Goal: Task Accomplishment & Management: Complete application form

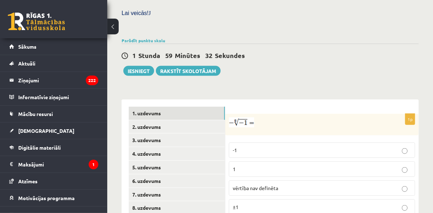
scroll to position [286, 0]
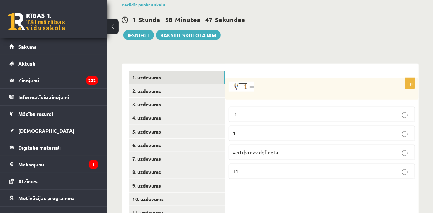
click at [259, 148] on p "vērtība nav definēta" at bounding box center [322, 152] width 178 height 8
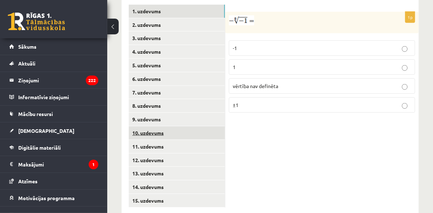
scroll to position [316, 0]
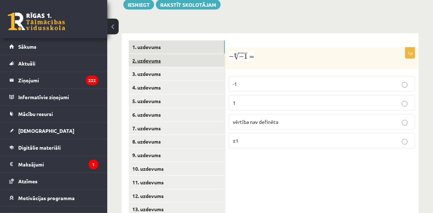
click at [153, 54] on link "2. uzdevums" at bounding box center [177, 60] width 96 height 13
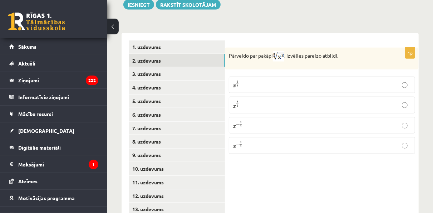
click at [261, 80] on p "x 3 8 x 3 8" at bounding box center [322, 84] width 178 height 9
click at [173, 67] on link "3. uzdevums" at bounding box center [177, 73] width 96 height 13
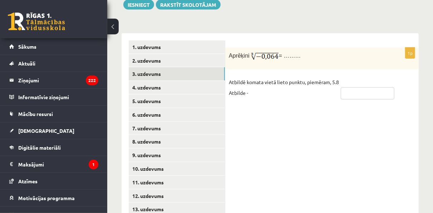
click at [359, 87] on input "text" at bounding box center [368, 93] width 54 height 12
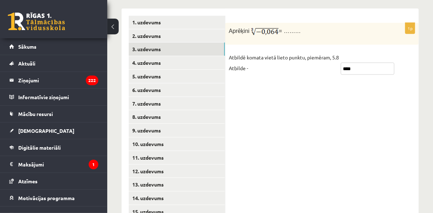
scroll to position [352, 0]
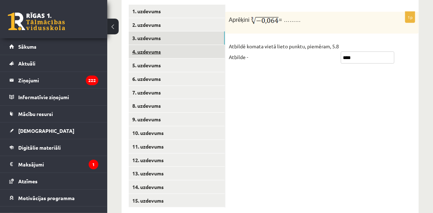
type input "****"
click at [140, 45] on link "4. uzdevums" at bounding box center [177, 51] width 96 height 13
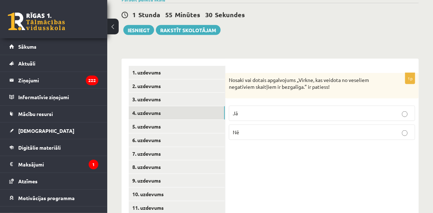
scroll to position [281, 0]
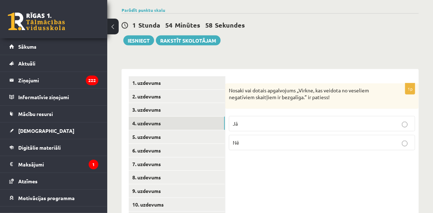
click at [241, 120] on p "Jā" at bounding box center [322, 124] width 178 height 8
click at [188, 130] on link "5. uzdevums" at bounding box center [177, 136] width 96 height 13
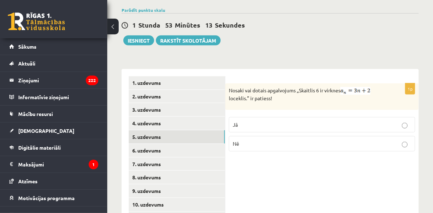
click at [262, 121] on p "Jā" at bounding box center [322, 125] width 178 height 8
click at [182, 144] on link "6. uzdevums" at bounding box center [177, 150] width 96 height 13
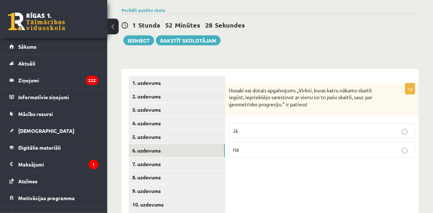
click at [300, 127] on p "Jā" at bounding box center [322, 131] width 178 height 8
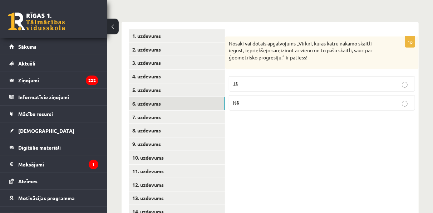
scroll to position [316, 0]
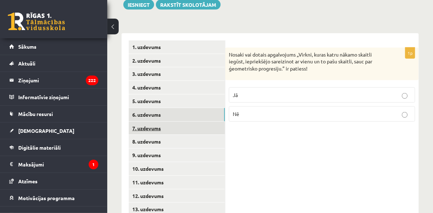
click at [158, 122] on link "7. uzdevums" at bounding box center [177, 128] width 96 height 13
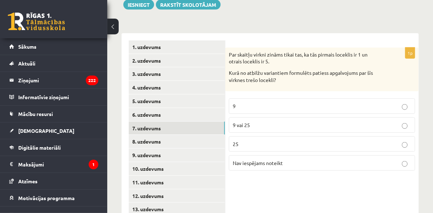
click at [275, 159] on p "Nav iespējams noteikt" at bounding box center [322, 163] width 178 height 8
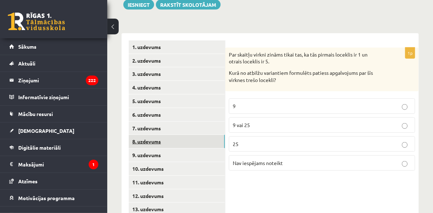
click at [161, 135] on link "8. uzdevums" at bounding box center [177, 141] width 96 height 13
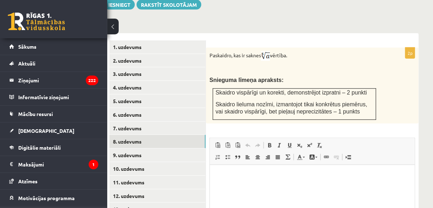
scroll to position [380, 19]
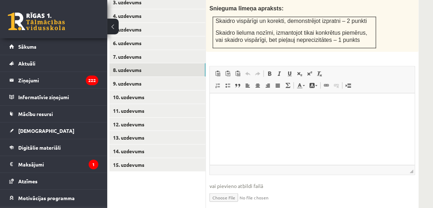
click at [115, 27] on button at bounding box center [112, 27] width 11 height 16
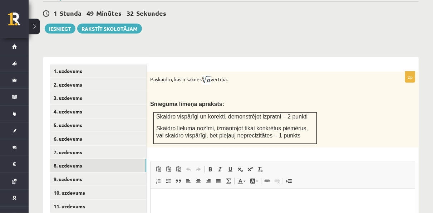
scroll to position [265, 0]
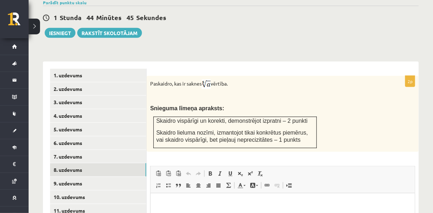
click at [357, 69] on form "2p Paskaidro, kas ir saknes vērtība. Snieguma līmeņa apraksts: Skaidro vispārīg…" at bounding box center [283, 192] width 258 height 246
click at [381, 118] on div "Paskaidro, kas ir saknes vērtība. Snieguma līmeņa apraksts: Skaidro vispārīgi u…" at bounding box center [283, 114] width 272 height 76
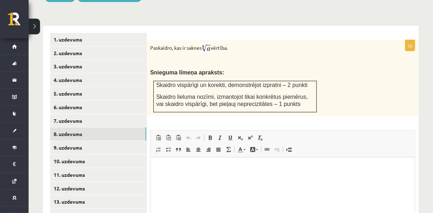
scroll to position [372, 0]
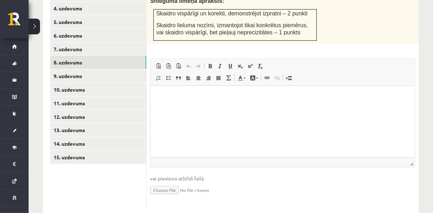
click at [158, 182] on input "file" at bounding box center [282, 189] width 265 height 15
type input "**********"
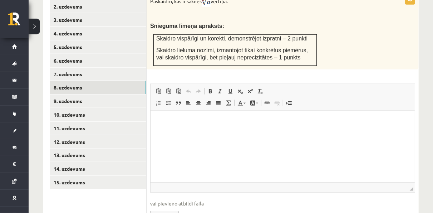
scroll to position [336, 0]
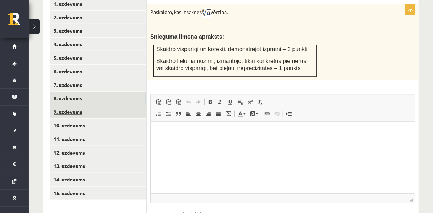
click at [64, 105] on link "9. uzdevums" at bounding box center [98, 111] width 96 height 13
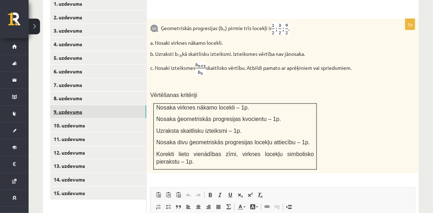
click at [68, 105] on link "9. uzdevums" at bounding box center [98, 111] width 96 height 13
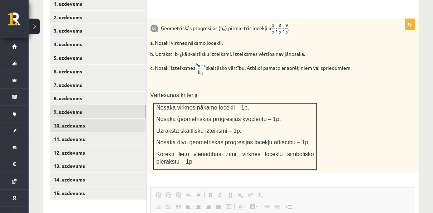
scroll to position [0, 0]
click at [73, 119] on link "10. uzdevums" at bounding box center [98, 125] width 96 height 13
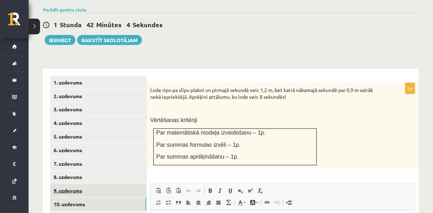
click at [83, 184] on link "9. uzdevums" at bounding box center [98, 190] width 96 height 13
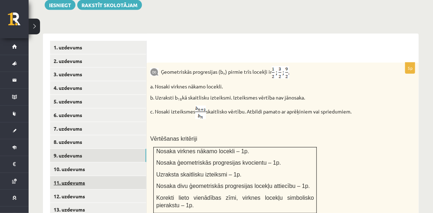
scroll to position [293, 0]
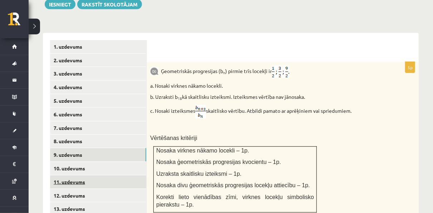
click at [80, 175] on link "11. uzdevums" at bounding box center [98, 181] width 96 height 13
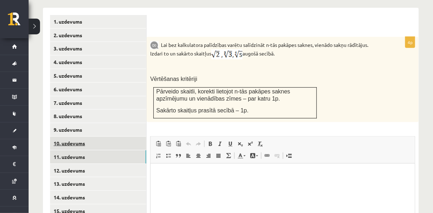
scroll to position [329, 0]
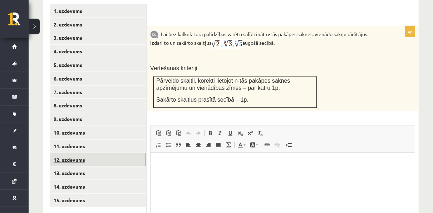
click at [81, 153] on link "12. uzdevums" at bounding box center [98, 159] width 96 height 13
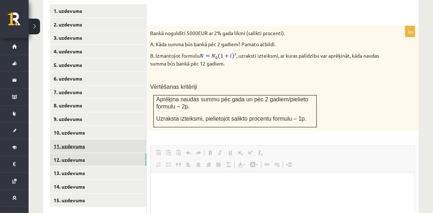
scroll to position [0, 0]
click at [71, 139] on link "11. uzdevums" at bounding box center [98, 145] width 96 height 13
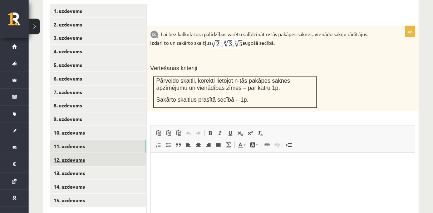
click at [123, 153] on link "12. uzdevums" at bounding box center [98, 159] width 96 height 13
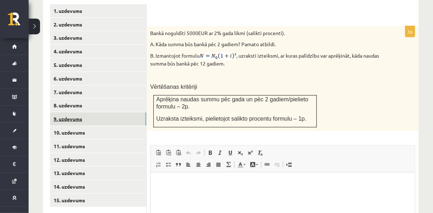
click at [82, 112] on link "9. uzdevums" at bounding box center [98, 118] width 96 height 13
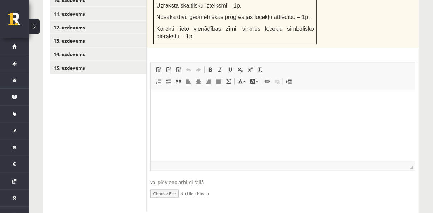
scroll to position [465, 0]
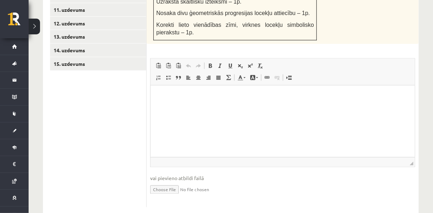
click at [164, 182] on input "file" at bounding box center [282, 189] width 265 height 15
type input "**********"
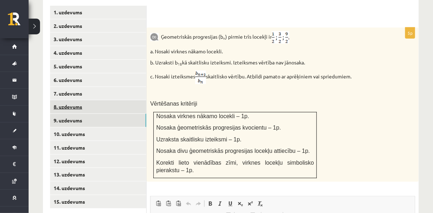
scroll to position [322, 0]
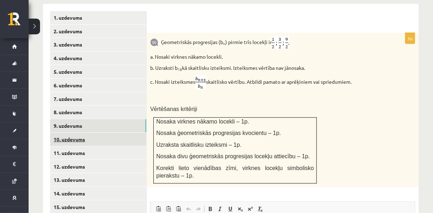
click at [83, 133] on link "10. uzdevums" at bounding box center [98, 139] width 96 height 13
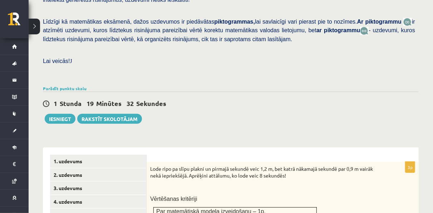
scroll to position [322, 0]
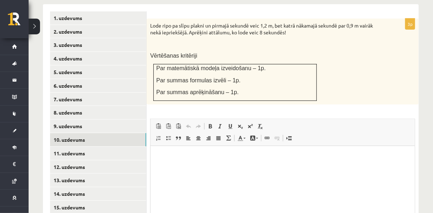
click at [327, 72] on div "Lode ripo pa slīpu plakni un pirmajā sekundē veic 1,2 m, bet katrā nākamajā sek…" at bounding box center [283, 62] width 272 height 86
click at [370, 82] on div "Lode ripo pa slīpu plakni un pirmajā sekundē veic 1,2 m, bet katrā nākamajā sek…" at bounding box center [283, 62] width 272 height 86
click at [84, 147] on link "11. uzdevums" at bounding box center [98, 153] width 96 height 13
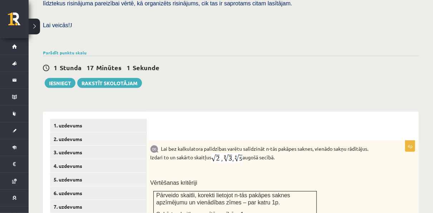
scroll to position [286, 0]
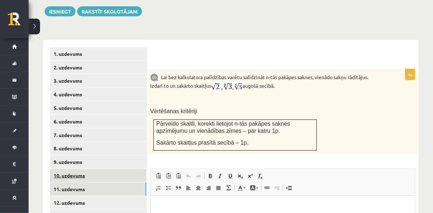
click at [68, 169] on link "10. uzdevums" at bounding box center [98, 175] width 96 height 13
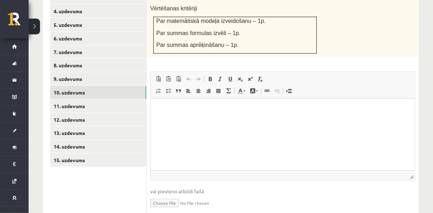
scroll to position [383, 0]
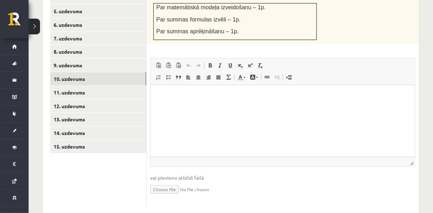
click at [154, 181] on input "file" at bounding box center [282, 188] width 265 height 15
type input "**********"
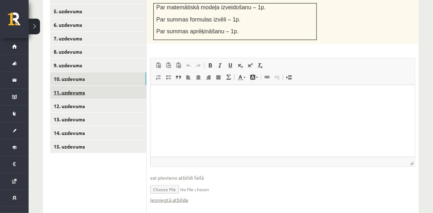
click at [77, 86] on link "11. uzdevums" at bounding box center [98, 92] width 96 height 13
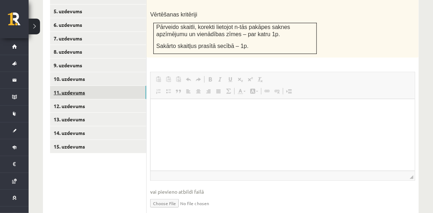
scroll to position [0, 0]
click at [155, 195] on input "file" at bounding box center [282, 202] width 265 height 15
type input "**********"
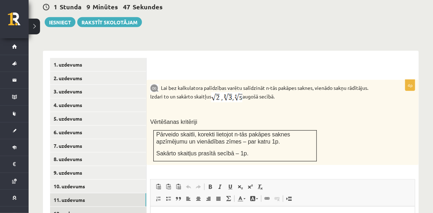
click at [89, 207] on link "12. uzdevums" at bounding box center [98, 213] width 96 height 13
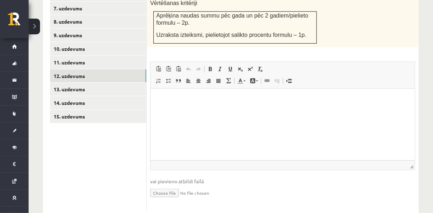
scroll to position [416, 0]
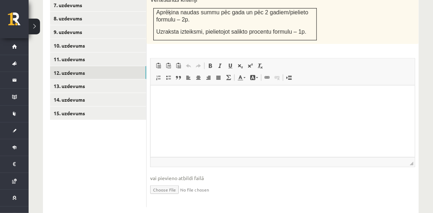
click at [160, 182] on input "file" at bounding box center [282, 189] width 265 height 15
type input "**********"
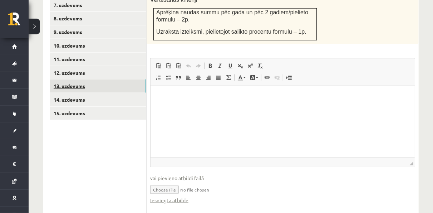
click at [60, 79] on link "13. uzdevums" at bounding box center [98, 85] width 96 height 13
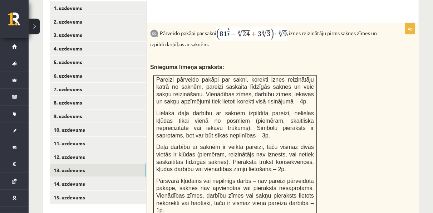
scroll to position [359, 0]
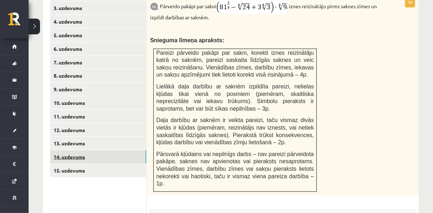
click at [66, 150] on link "14. uzdevums" at bounding box center [98, 156] width 96 height 13
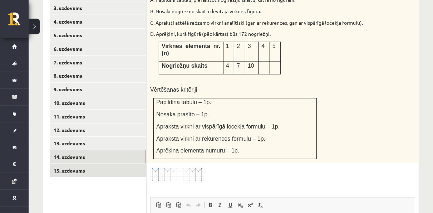
scroll to position [0, 0]
click at [67, 164] on link "15. uzdevums" at bounding box center [98, 170] width 96 height 13
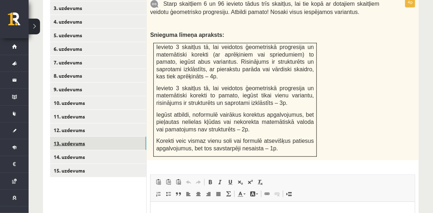
click at [83, 137] on link "13. uzdevums" at bounding box center [98, 143] width 96 height 13
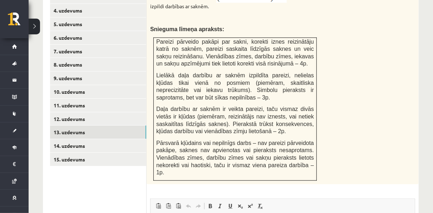
scroll to position [502, 0]
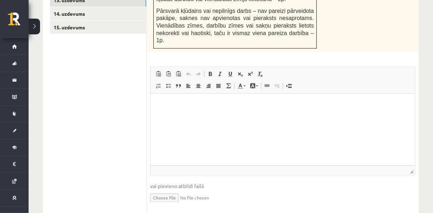
click at [163, 190] on input "file" at bounding box center [282, 197] width 265 height 15
type input "**********"
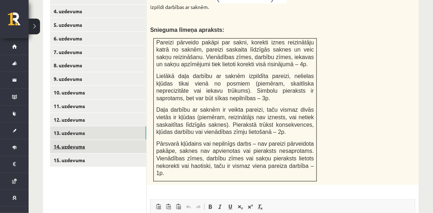
scroll to position [359, 0]
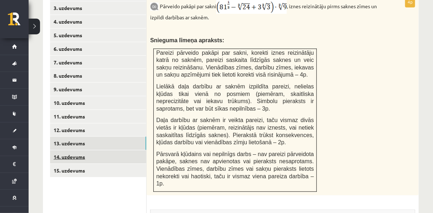
click at [78, 150] on link "14. uzdevums" at bounding box center [98, 156] width 96 height 13
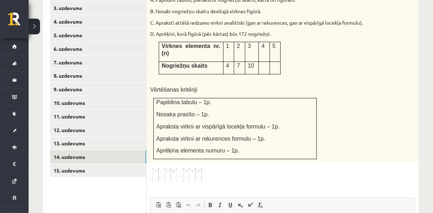
click at [191, 166] on img at bounding box center [177, 174] width 54 height 17
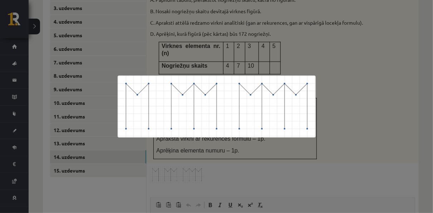
click at [369, 124] on div at bounding box center [216, 106] width 433 height 213
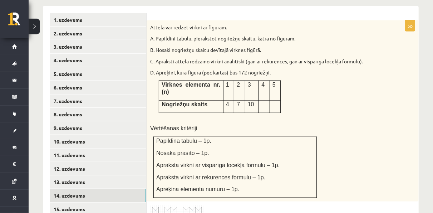
scroll to position [394, 0]
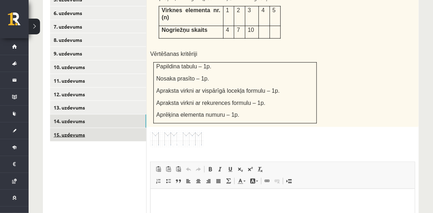
click at [85, 128] on link "15. uzdevums" at bounding box center [98, 134] width 96 height 13
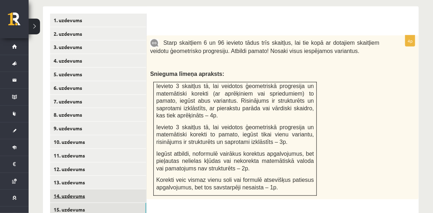
scroll to position [359, 0]
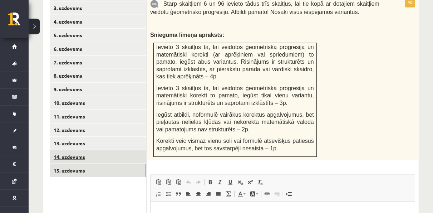
click at [64, 150] on link "14. uzdevums" at bounding box center [98, 156] width 96 height 13
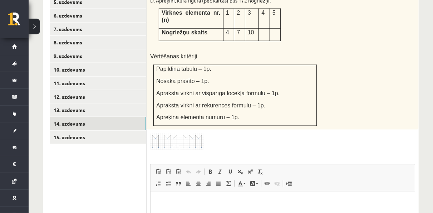
scroll to position [0, 0]
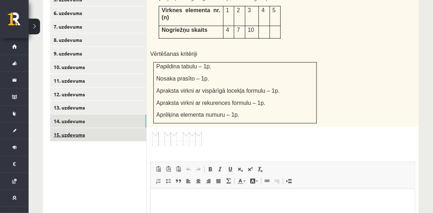
click at [72, 128] on link "15. uzdevums" at bounding box center [98, 134] width 96 height 13
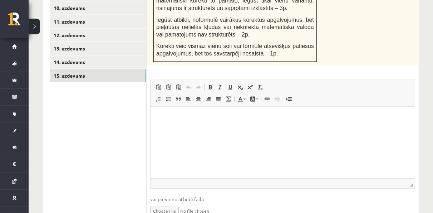
scroll to position [474, 0]
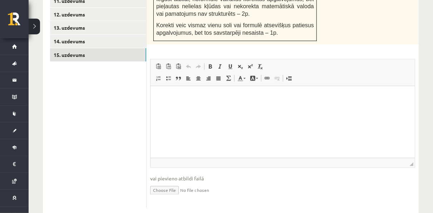
click at [169, 182] on input "file" at bounding box center [282, 189] width 265 height 15
type input "**********"
click at [189, 182] on input "file" at bounding box center [282, 189] width 265 height 15
click at [164, 182] on input "file" at bounding box center [282, 189] width 265 height 15
type input "**********"
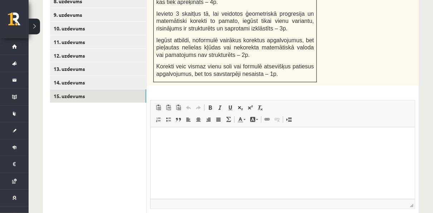
scroll to position [367, 0]
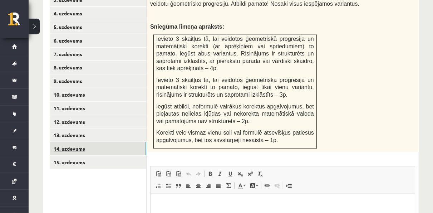
click at [74, 142] on link "14. uzdevums" at bounding box center [98, 148] width 96 height 13
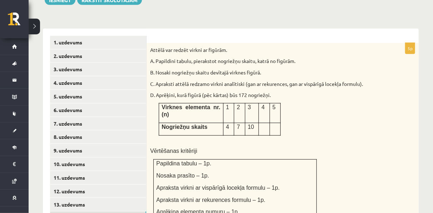
scroll to position [240, 0]
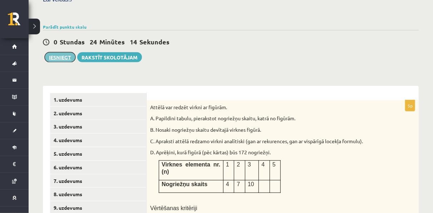
click at [56, 52] on button "Iesniegt" at bounding box center [60, 57] width 31 height 10
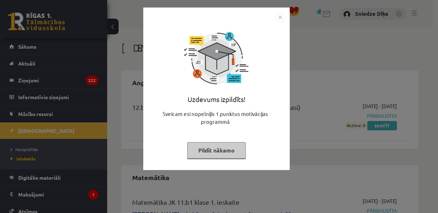
click at [282, 18] on img "Close" at bounding box center [280, 17] width 11 height 11
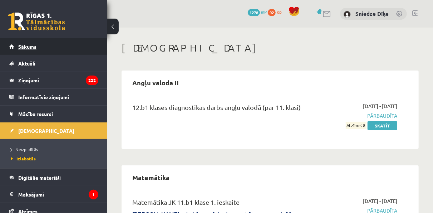
click at [36, 52] on link "Sākums" at bounding box center [53, 46] width 89 height 16
